Goal: Transaction & Acquisition: Purchase product/service

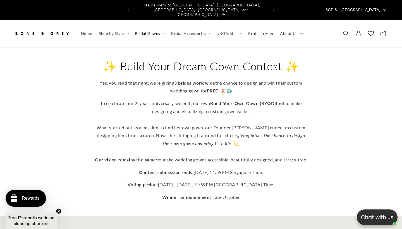
click at [344, 28] on span "Search" at bounding box center [346, 33] width 12 height 12
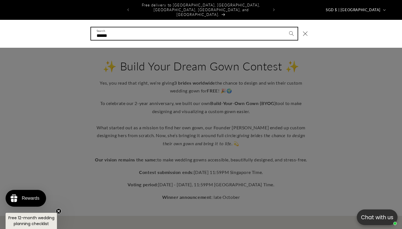
type input "******"
click at [291, 27] on button "Search" at bounding box center [291, 33] width 12 height 12
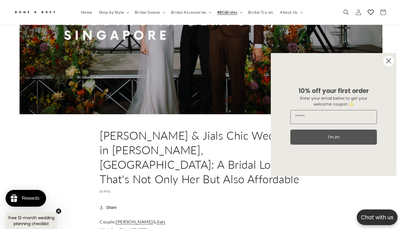
scroll to position [0, 136]
click at [389, 61] on circle "Close dialog" at bounding box center [388, 61] width 11 height 11
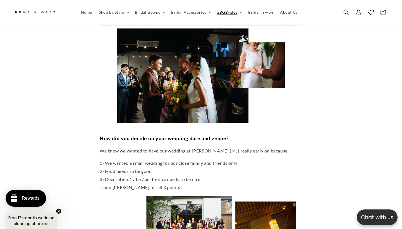
scroll to position [0, 271]
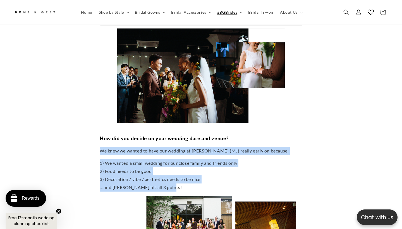
drag, startPoint x: 100, startPoint y: 108, endPoint x: 167, endPoint y: 148, distance: 77.7
copy div "We knew we wanted to have our wedding at Min Jiang (MJ) really early on because…"
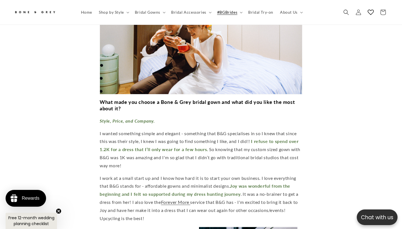
scroll to position [0, 136]
drag, startPoint x: 99, startPoint y: 90, endPoint x: 181, endPoint y: 90, distance: 81.4
copy p "I wanted something simple and elegant"
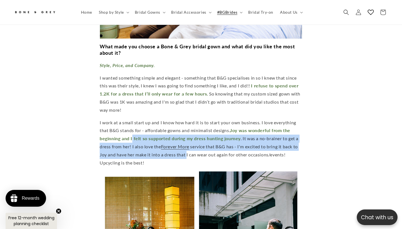
scroll to position [0, 271]
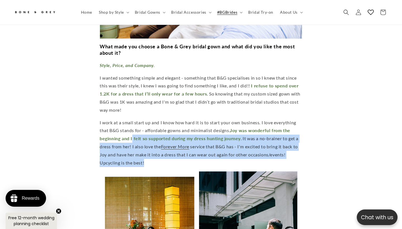
drag, startPoint x: 131, startPoint y: 92, endPoint x: 222, endPoint y: 112, distance: 93.5
click at [222, 119] on p "I work at a small start up and I know how hard it is to start your own business…" at bounding box center [201, 143] width 202 height 48
copy p "I felt so supported during my dress hunting journey . It was a no-brainer to ge…"
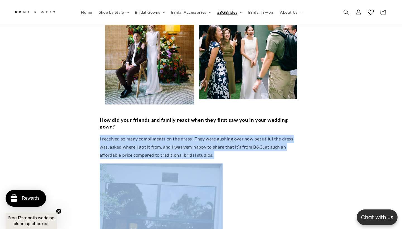
drag, startPoint x: 98, startPoint y: 91, endPoint x: 222, endPoint y: 112, distance: 125.8
copy div "I received so many compliments on the dress! They were gushing over how beautif…"
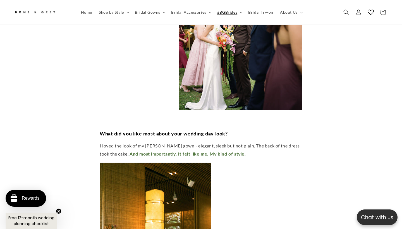
scroll to position [1940, 0]
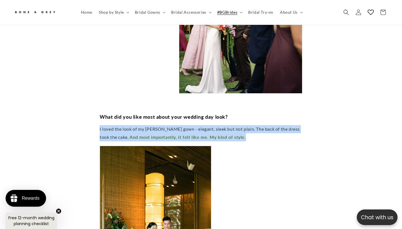
drag, startPoint x: 97, startPoint y: 77, endPoint x: 248, endPoint y: 86, distance: 152.0
copy p "I loved the look of my Julia gown - elegant, sleek but not plain. The back of t…"
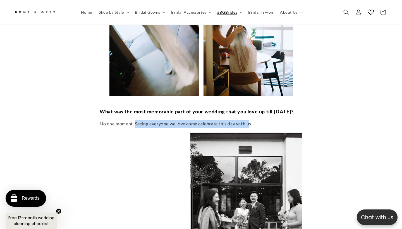
drag, startPoint x: 135, startPoint y: 74, endPoint x: 251, endPoint y: 75, distance: 115.8
click at [251, 120] on p "No one moment. Seeing everyone we love come celebrate this day with us." at bounding box center [201, 124] width 202 height 8
click at [267, 120] on p "No one moment. Seeing everyone we love come celebrate this day with us." at bounding box center [201, 124] width 202 height 8
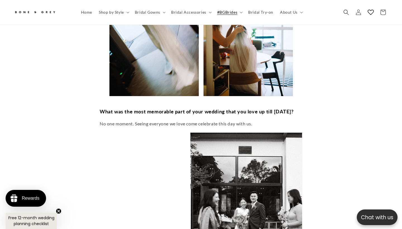
scroll to position [0, 0]
drag, startPoint x: 267, startPoint y: 76, endPoint x: 134, endPoint y: 74, distance: 132.2
click at [134, 120] on p "No one moment. Seeing everyone we love come celebrate this day with us." at bounding box center [201, 124] width 202 height 8
copy p "Seeing everyone we love come celebrate this day with us."
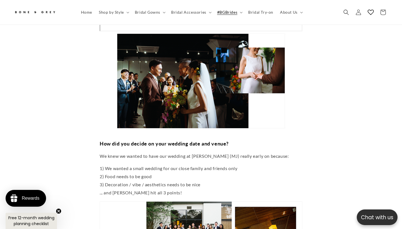
scroll to position [705, 0]
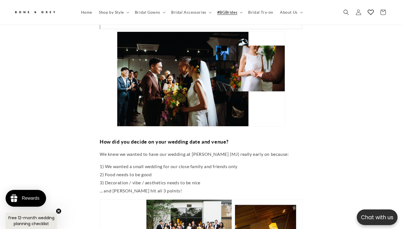
click at [194, 150] on p "We knew we wanted to have our wedding at Min Jiang (MJ) really early on because:" at bounding box center [201, 154] width 202 height 8
drag, startPoint x: 194, startPoint y: 114, endPoint x: 221, endPoint y: 113, distance: 27.1
click at [221, 150] on p "We knew we wanted to have our wedding at Min Jiang (MJ) really early on because:" at bounding box center [201, 154] width 202 height 8
copy p "Min Jiang (MJ)"
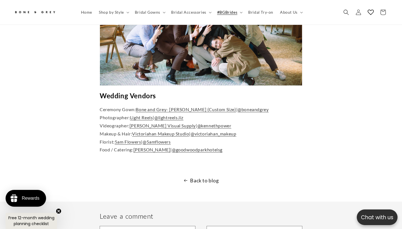
scroll to position [3136, 0]
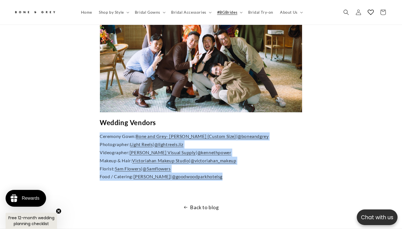
drag, startPoint x: 94, startPoint y: 82, endPoint x: 231, endPoint y: 125, distance: 143.6
copy p "Ceremony Gown: Bone and Grey- Julia Gown (Custom Size) | @boneandgrey Photograp…"
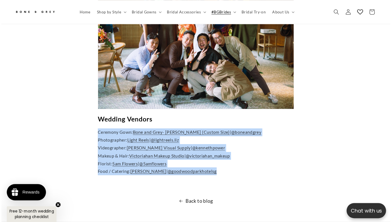
scroll to position [0, 264]
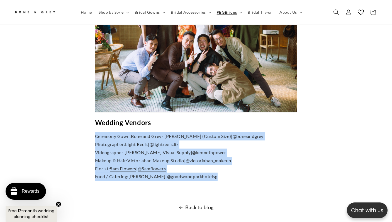
click at [339, 14] on icon "Search" at bounding box center [337, 12] width 6 height 6
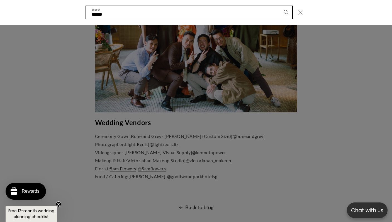
type input "******"
click at [286, 12] on button "Search" at bounding box center [286, 12] width 12 height 12
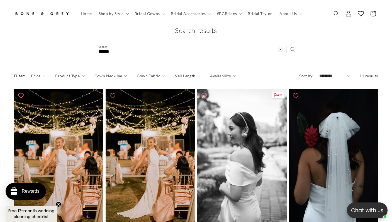
scroll to position [41, 0]
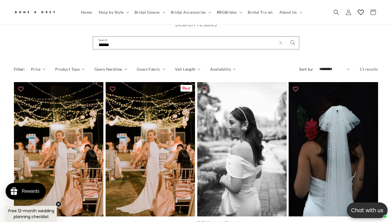
click at [158, 221] on link "[PERSON_NAME]" at bounding box center [151, 223] width 90 height 5
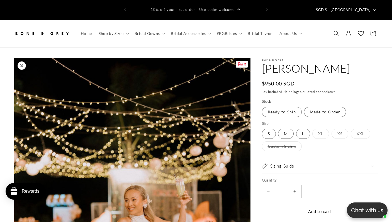
select select "**********"
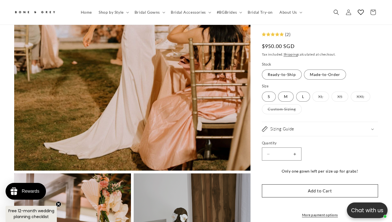
scroll to position [0, 264]
